Goal: Obtain resource: Obtain resource

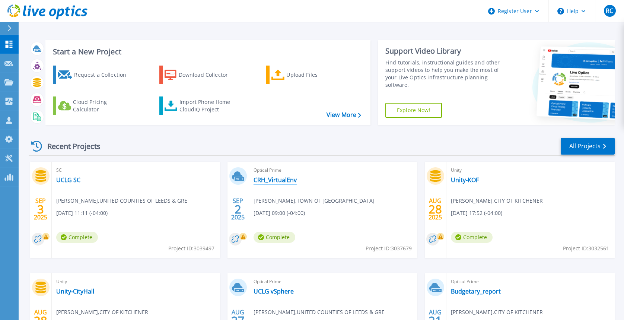
click at [278, 176] on link "CRH_VirtualEnv" at bounding box center [275, 179] width 43 height 7
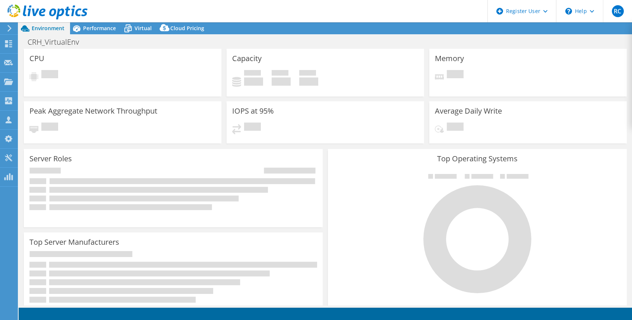
select select "USD"
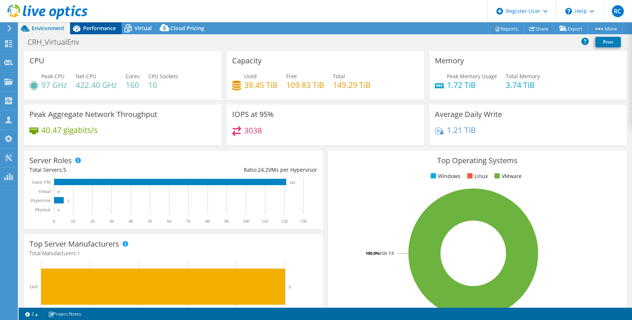
click at [98, 28] on span "Performance" at bounding box center [99, 28] width 33 height 7
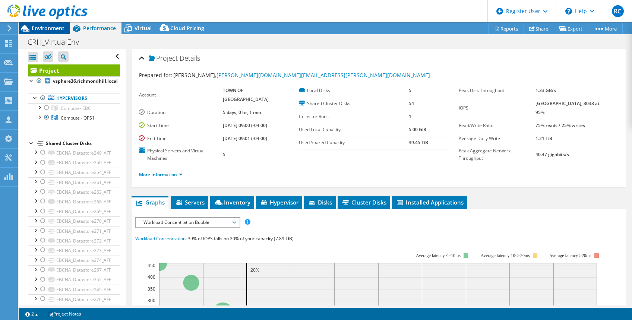
click at [49, 30] on span "Environment" at bounding box center [48, 28] width 33 height 7
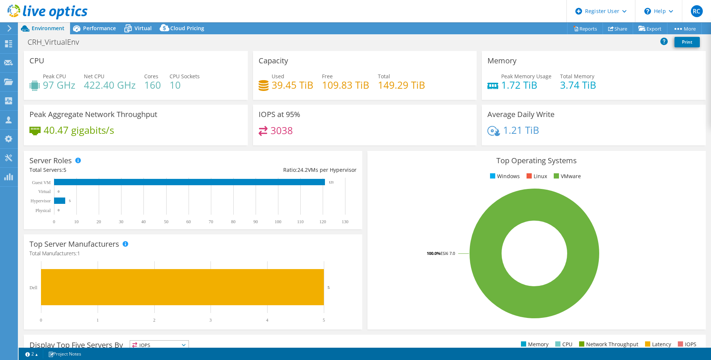
drag, startPoint x: 590, startPoint y: 1, endPoint x: 451, endPoint y: 18, distance: 139.2
click at [451, 18] on header "RC Dell User Razvan Caloianu Razvan.Caloianu@dell.com Dell My Profile Log Out \…" at bounding box center [355, 11] width 711 height 22
click at [146, 28] on span "Virtual" at bounding box center [142, 28] width 17 height 7
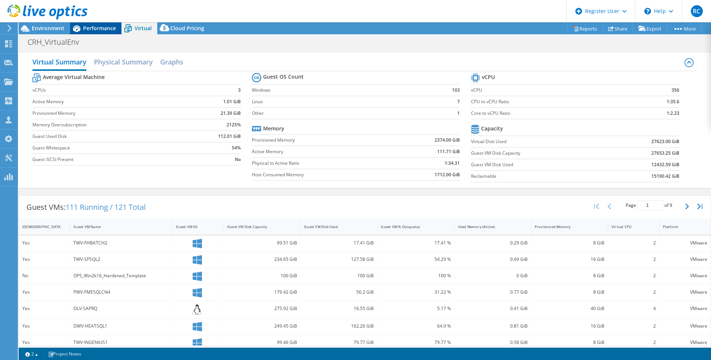
click at [107, 28] on span "Performance" at bounding box center [99, 28] width 33 height 7
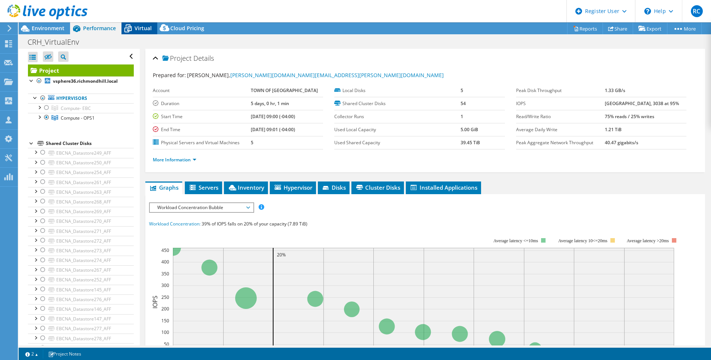
click at [137, 26] on span "Virtual" at bounding box center [142, 28] width 17 height 7
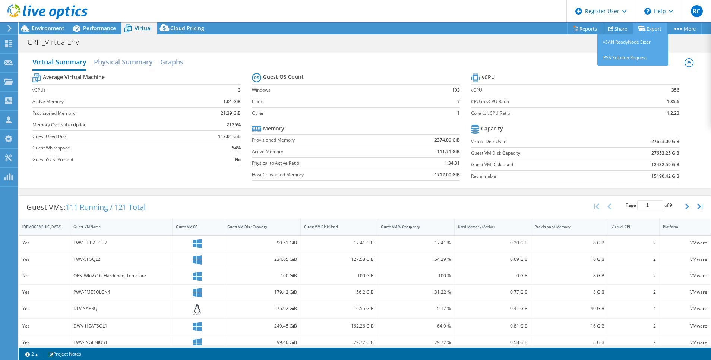
click at [631, 29] on link "Export" at bounding box center [650, 29] width 35 height 12
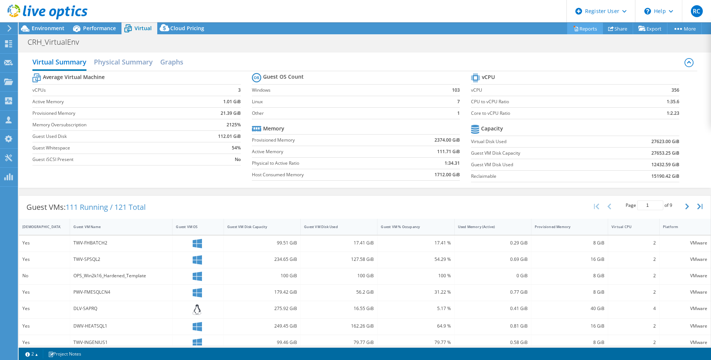
click at [583, 29] on link "Reports" at bounding box center [585, 29] width 36 height 12
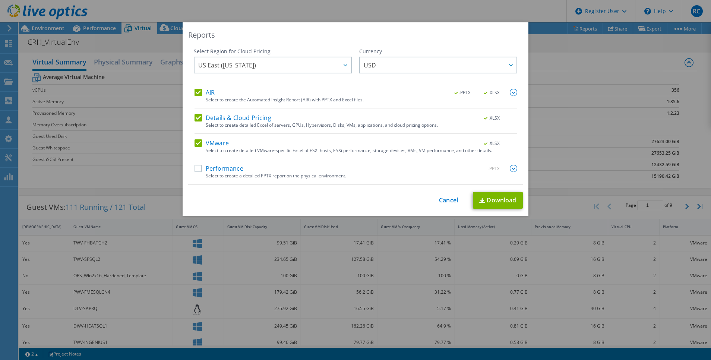
click at [194, 169] on label "Performance" at bounding box center [218, 168] width 49 height 7
click at [0, 0] on input "Performance" at bounding box center [0, 0] width 0 height 0
click at [451, 68] on span "USD" at bounding box center [440, 64] width 153 height 15
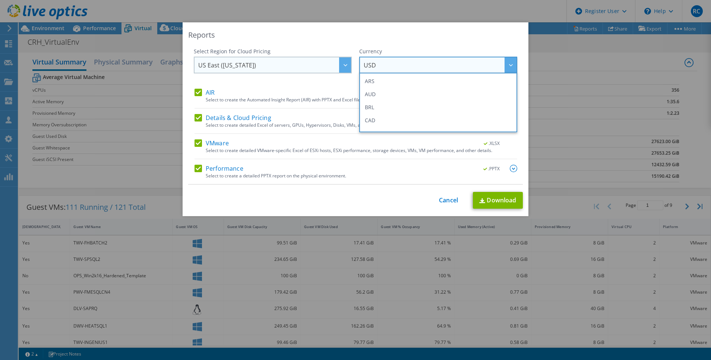
click at [268, 70] on span "US East ([US_STATE])" at bounding box center [274, 64] width 153 height 15
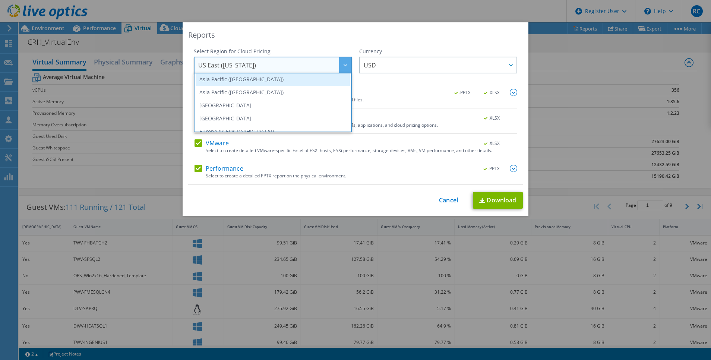
scroll to position [56, 0]
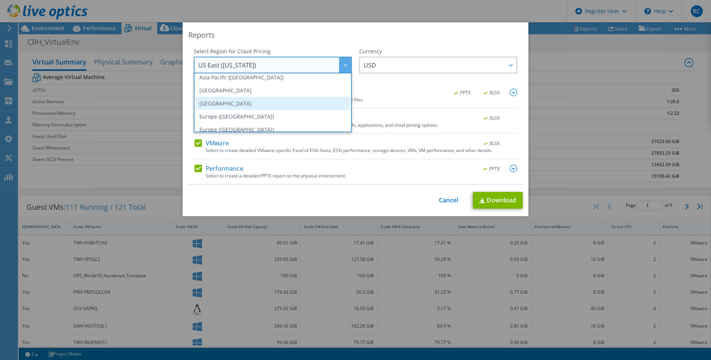
click at [263, 102] on li "[GEOGRAPHIC_DATA]" at bounding box center [273, 103] width 154 height 13
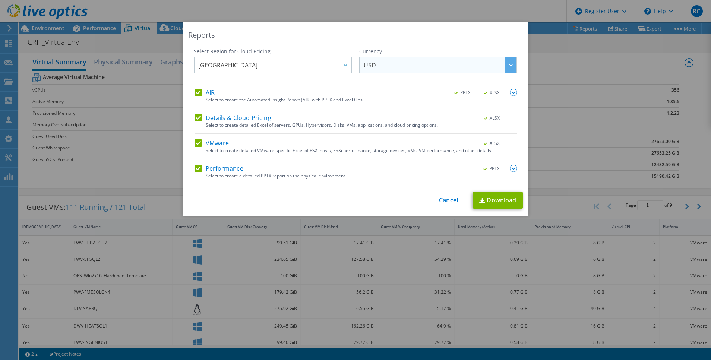
click at [400, 66] on span "USD" at bounding box center [440, 64] width 153 height 15
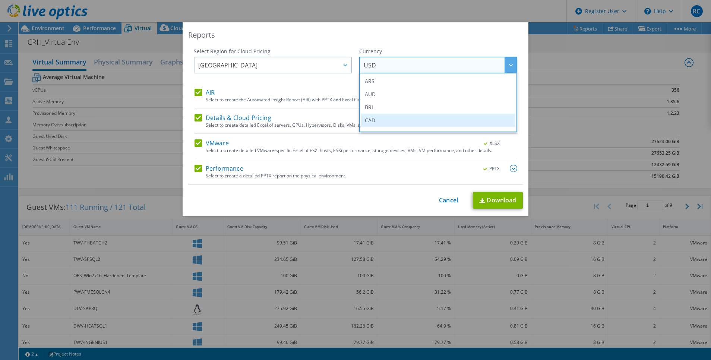
click at [396, 117] on li "CAD" at bounding box center [438, 120] width 154 height 13
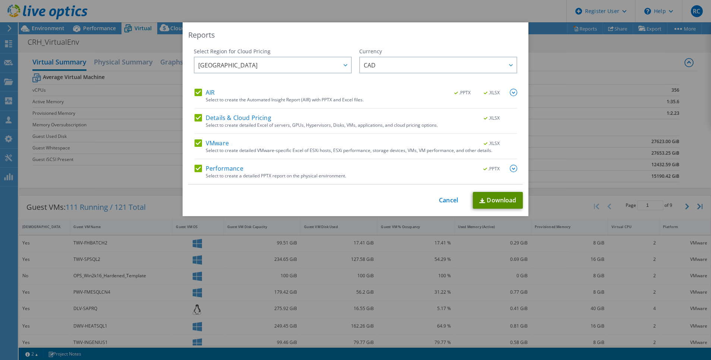
click at [493, 202] on link "Download" at bounding box center [498, 200] width 50 height 17
click at [446, 199] on link "Cancel" at bounding box center [448, 200] width 19 height 7
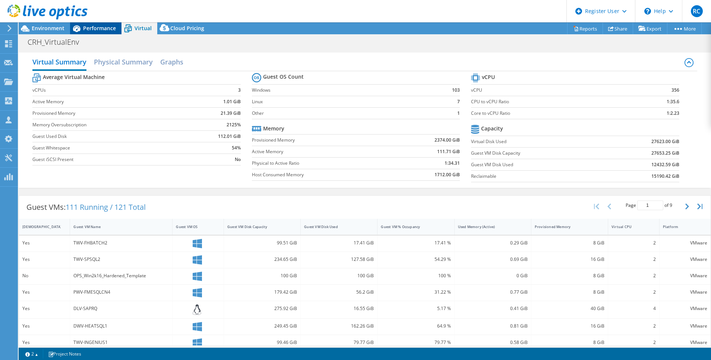
click at [94, 28] on span "Performance" at bounding box center [99, 28] width 33 height 7
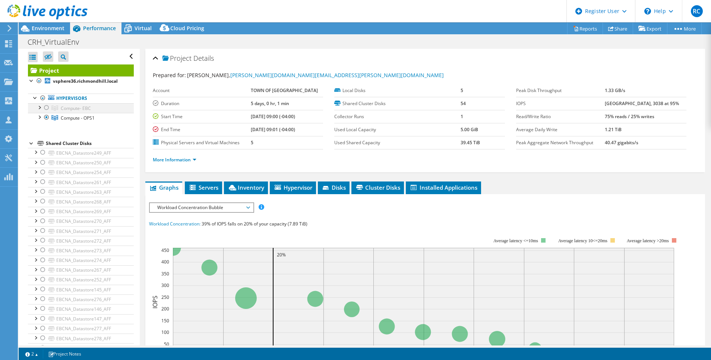
click at [46, 107] on div at bounding box center [46, 107] width 7 height 9
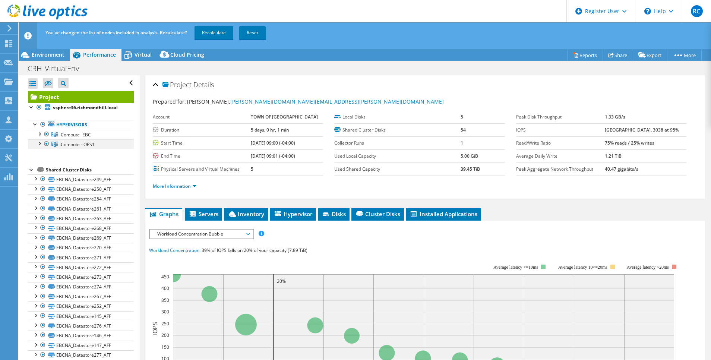
click at [45, 143] on div at bounding box center [46, 143] width 7 height 9
click at [221, 31] on link "Recalculate" at bounding box center [213, 32] width 39 height 13
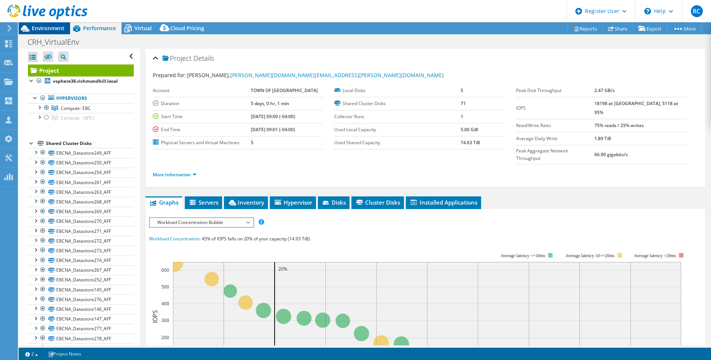
click at [54, 29] on span "Environment" at bounding box center [48, 28] width 33 height 7
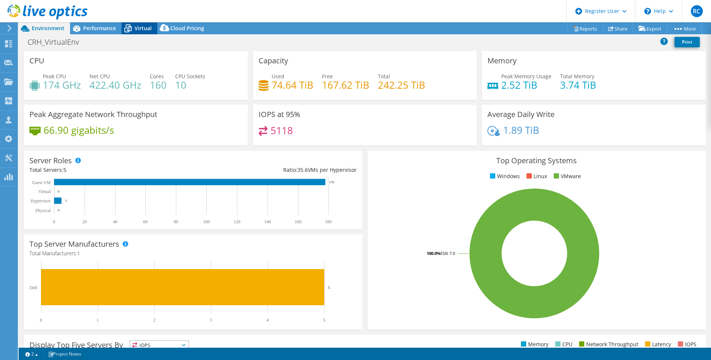
click at [143, 27] on span "Virtual" at bounding box center [142, 28] width 17 height 7
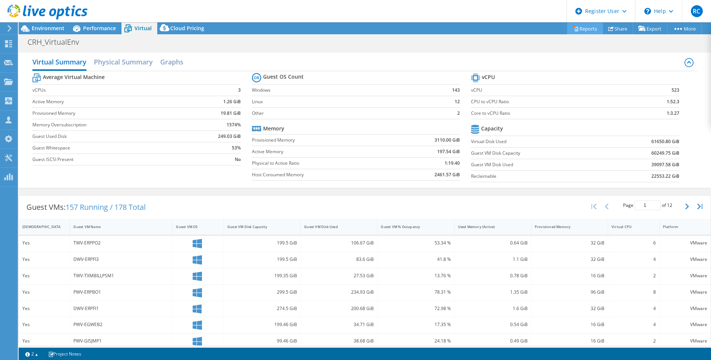
click at [582, 29] on link "Reports" at bounding box center [585, 29] width 36 height 12
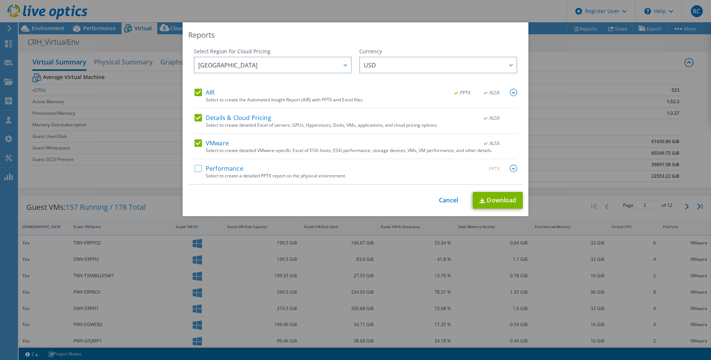
click at [194, 170] on label "Performance" at bounding box center [218, 168] width 49 height 7
click at [0, 0] on input "Performance" at bounding box center [0, 0] width 0 height 0
click at [467, 67] on span "USD" at bounding box center [440, 64] width 153 height 15
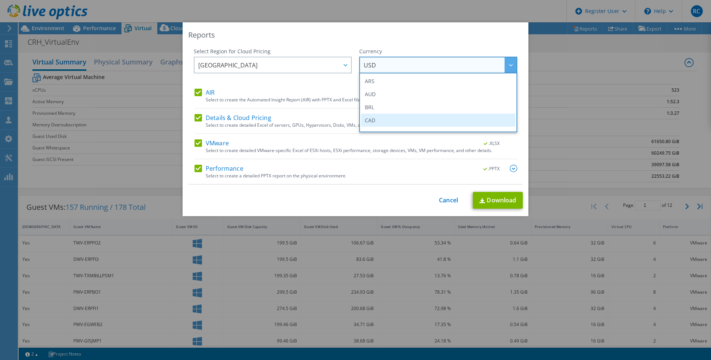
click at [462, 115] on li "CAD" at bounding box center [438, 120] width 154 height 13
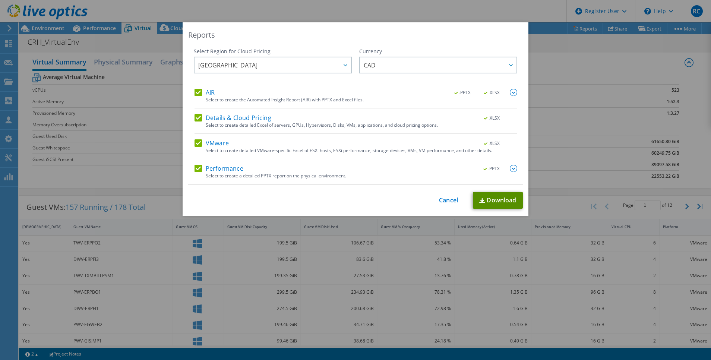
click at [491, 200] on link "Download" at bounding box center [498, 200] width 50 height 17
click at [439, 198] on link "Cancel" at bounding box center [448, 200] width 19 height 7
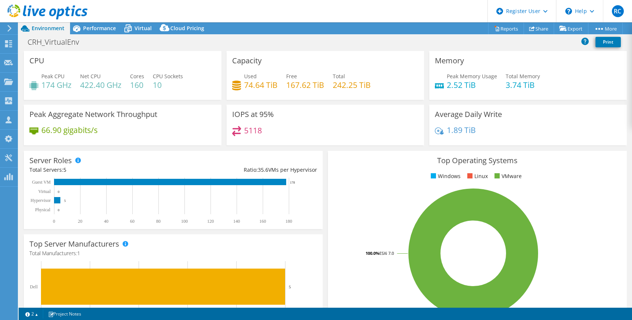
select select "[GEOGRAPHIC_DATA]"
select select "CAD"
